Goal: Task Accomplishment & Management: Use online tool/utility

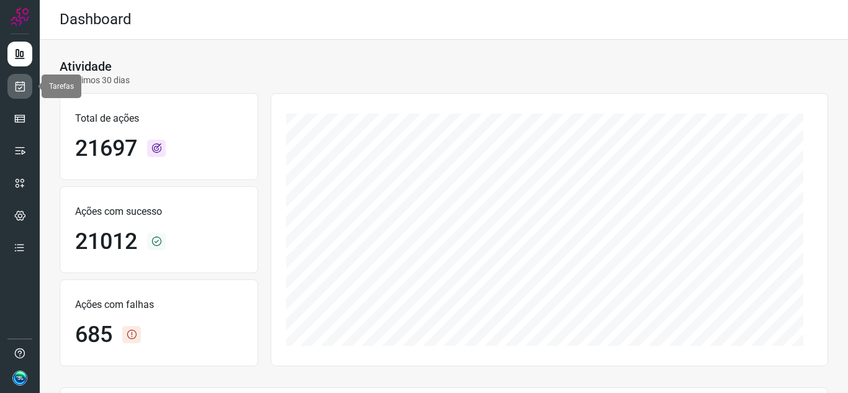
click at [28, 91] on link at bounding box center [19, 86] width 25 height 25
click at [22, 89] on icon at bounding box center [20, 86] width 13 height 12
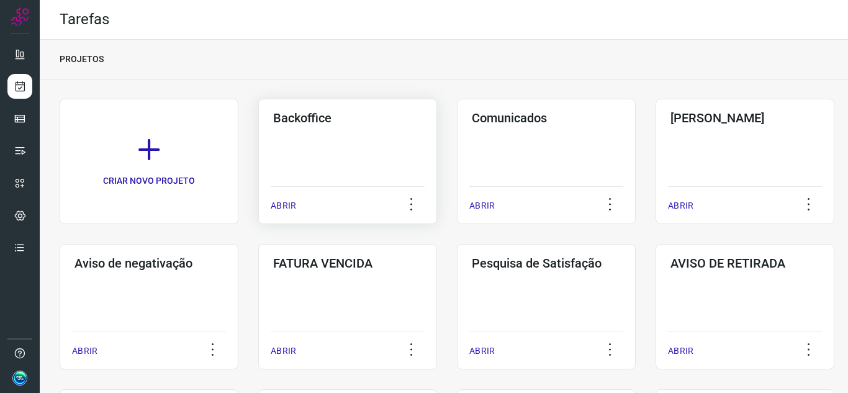
click at [396, 157] on div "Backoffice ABRIR" at bounding box center [347, 161] width 179 height 125
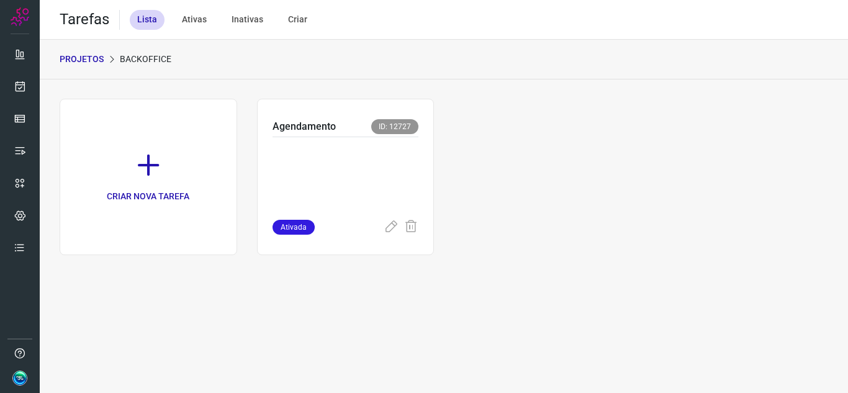
click at [396, 157] on p at bounding box center [346, 176] width 147 height 62
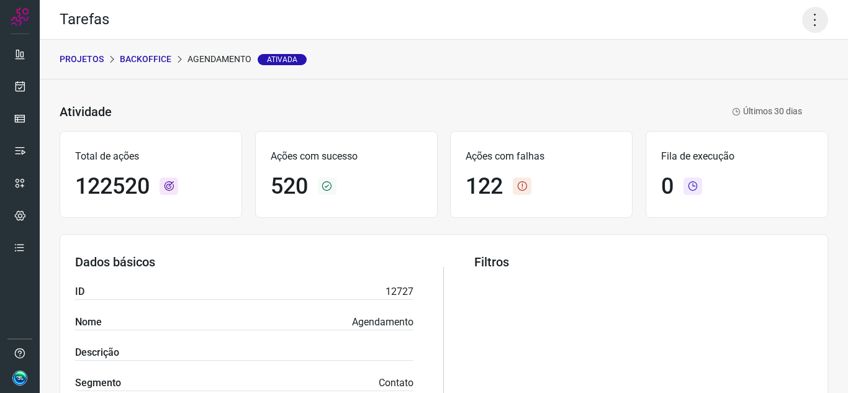
click at [809, 17] on icon at bounding box center [815, 20] width 26 height 26
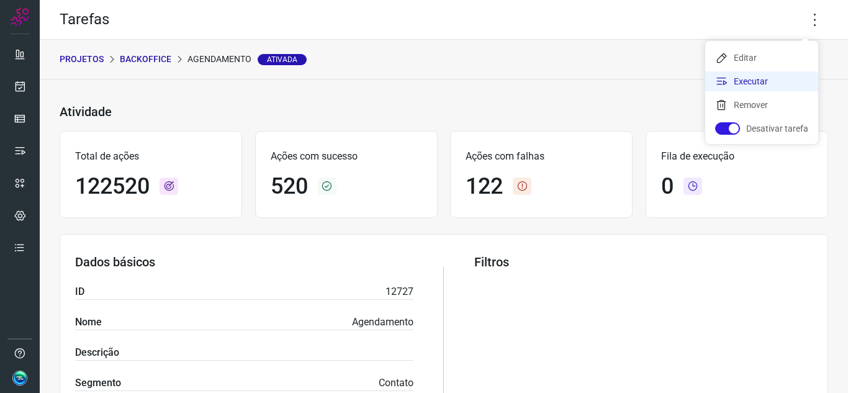
click at [770, 78] on li "Executar" at bounding box center [761, 81] width 113 height 20
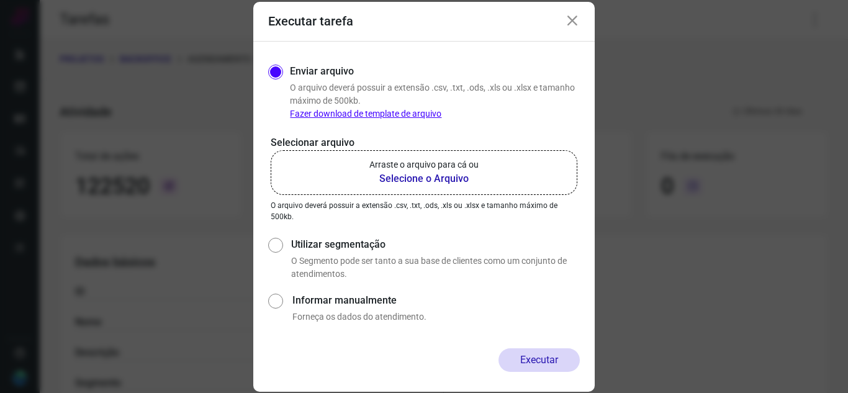
click at [411, 182] on b "Selecione o Arquivo" at bounding box center [423, 178] width 109 height 15
click at [0, 0] on input "Arraste o arquivo para cá ou Selecione o Arquivo" at bounding box center [0, 0] width 0 height 0
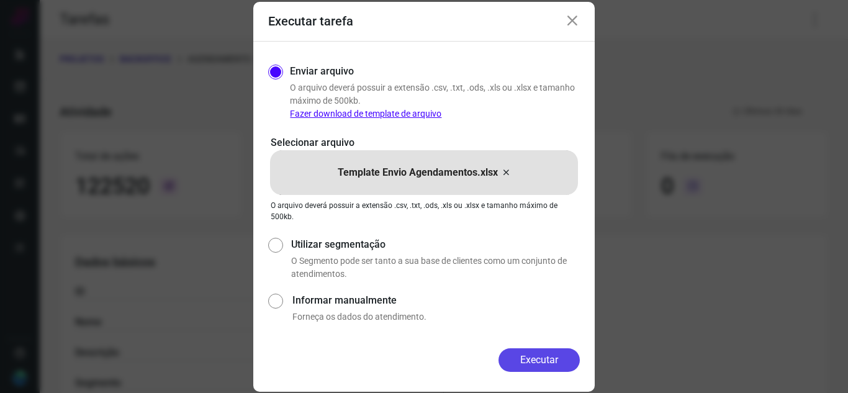
click at [548, 363] on button "Executar" at bounding box center [539, 360] width 81 height 24
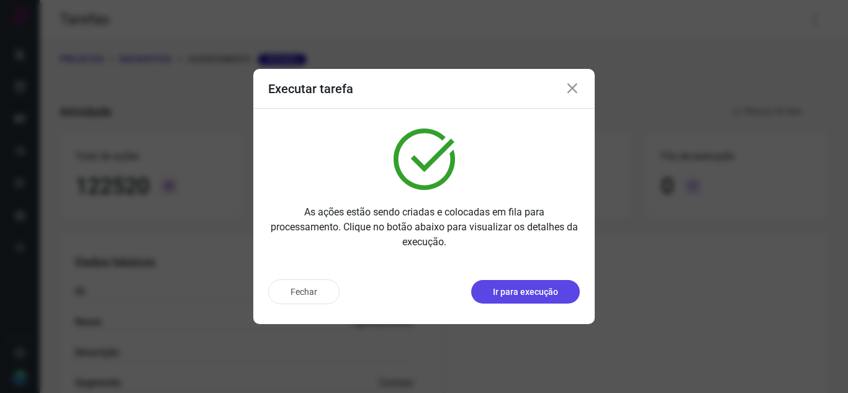
click at [531, 288] on p "Ir para execução" at bounding box center [525, 292] width 65 height 13
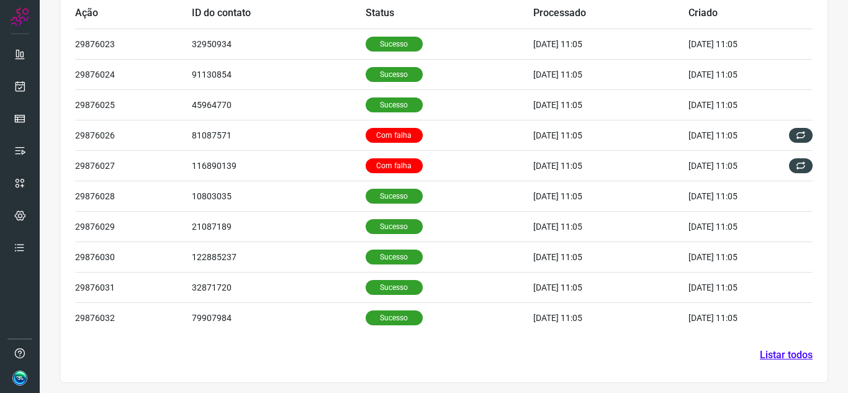
scroll to position [425, 0]
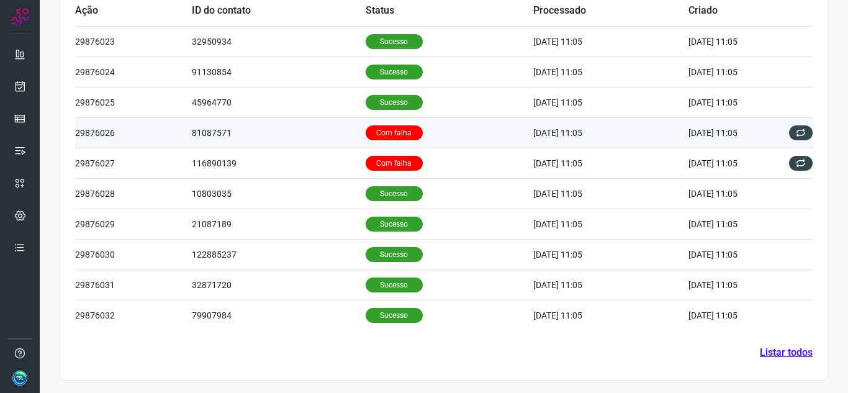
click at [424, 135] on td "Com falha" at bounding box center [450, 132] width 168 height 30
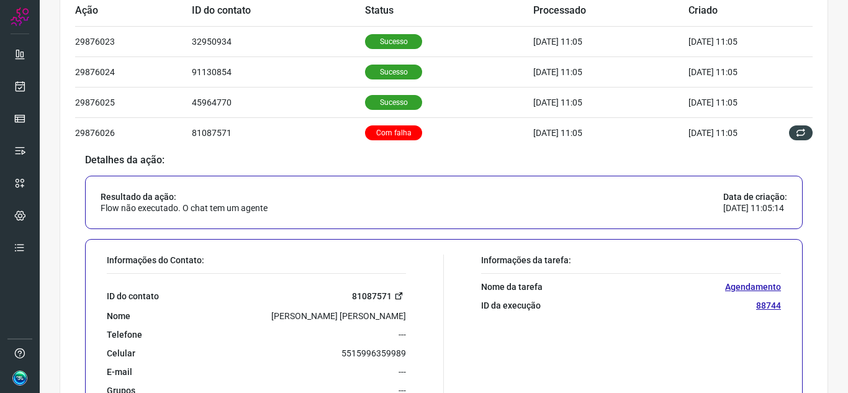
click at [394, 297] on icon at bounding box center [398, 295] width 9 height 9
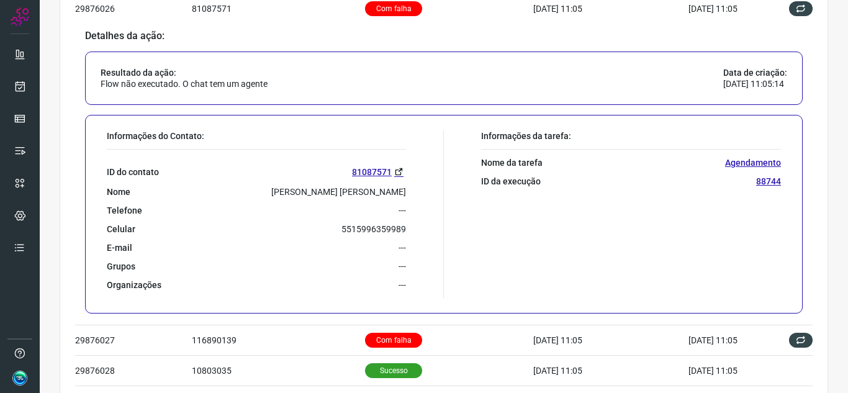
click at [364, 228] on p "5515996359989" at bounding box center [373, 229] width 65 height 11
copy p "5515996359989"
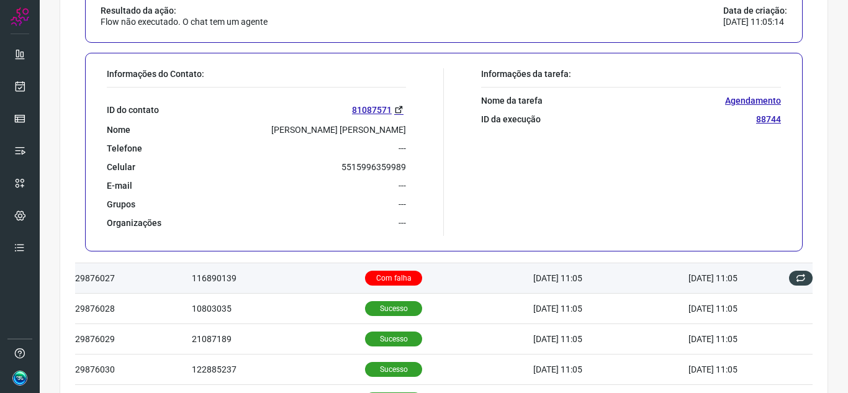
click at [436, 279] on td "Com falha" at bounding box center [449, 278] width 168 height 30
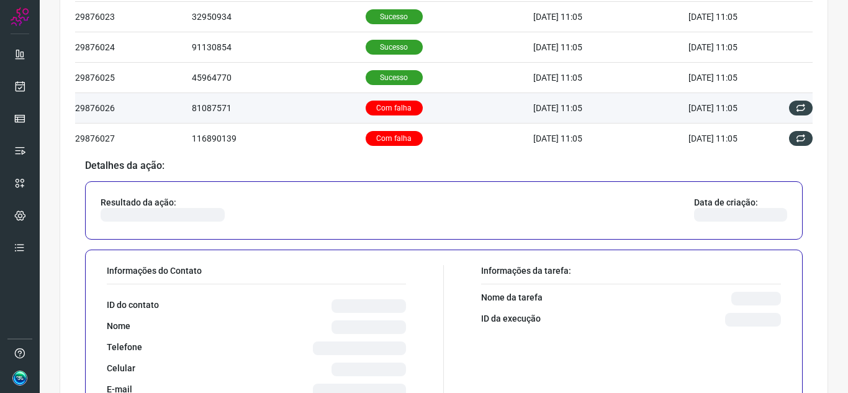
scroll to position [495, 0]
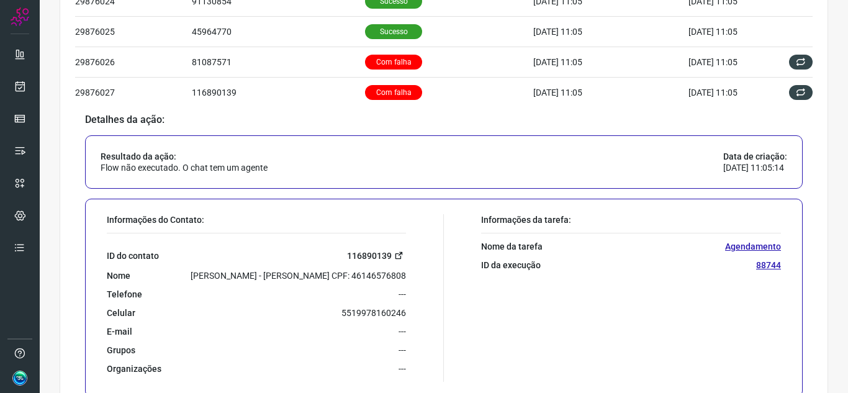
click at [394, 255] on icon at bounding box center [398, 255] width 9 height 9
click at [364, 314] on p "5519978160246" at bounding box center [373, 312] width 65 height 11
copy p "5519978160246"
